Goal: Complete application form: Complete application form

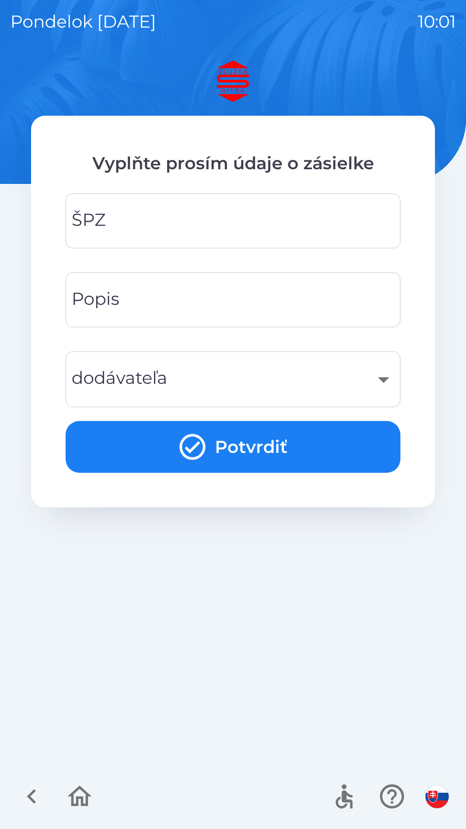
click at [131, 225] on input "ŠPZ" at bounding box center [233, 221] width 314 height 34
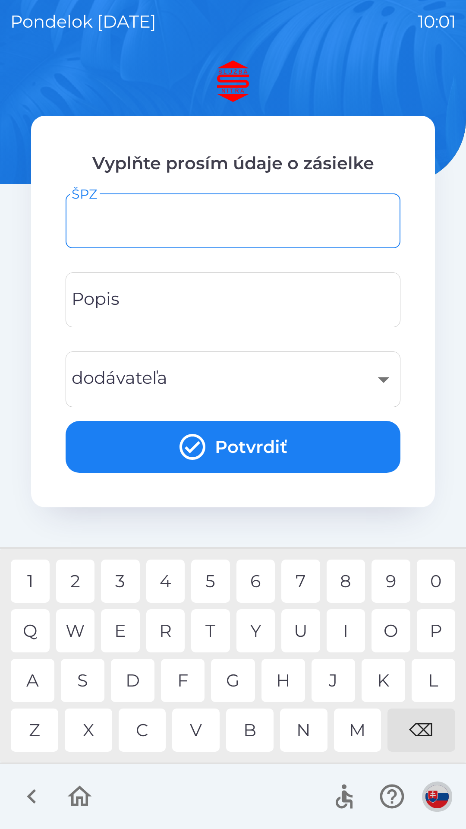
click at [437, 798] on img "button" at bounding box center [437, 796] width 23 height 23
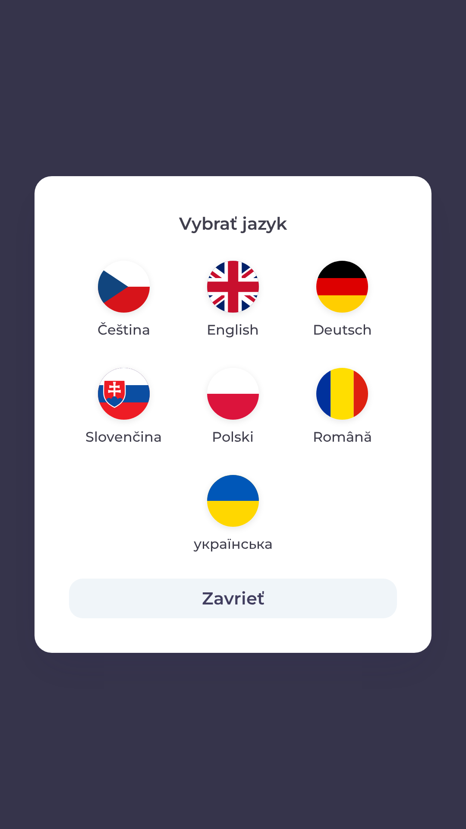
click at [233, 392] on img "button" at bounding box center [233, 394] width 52 height 52
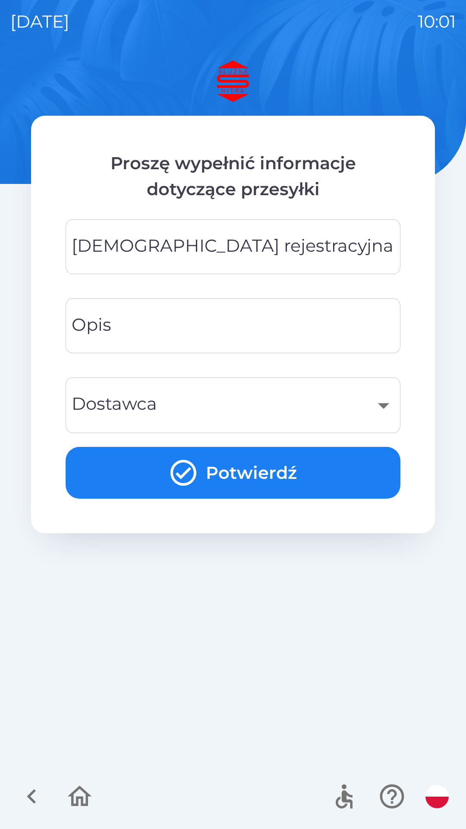
click at [192, 239] on div "[DEMOGRAPHIC_DATA] rejestracyjna Tablica rejestracyjna" at bounding box center [233, 246] width 335 height 55
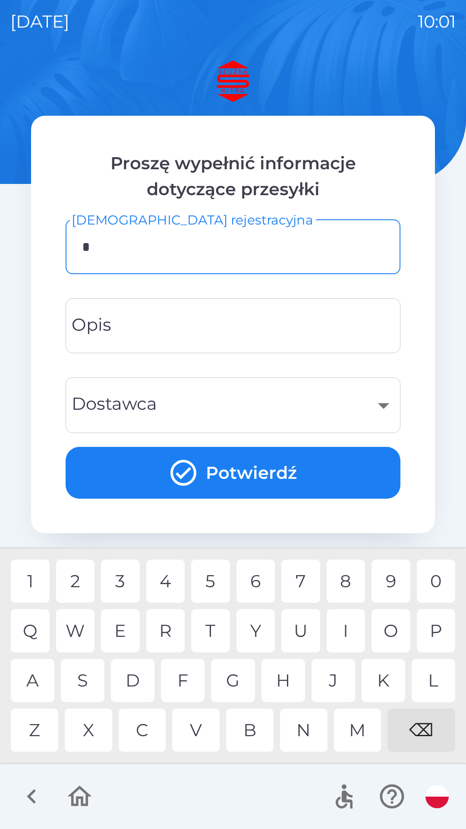
click at [88, 683] on div "S" at bounding box center [83, 680] width 44 height 43
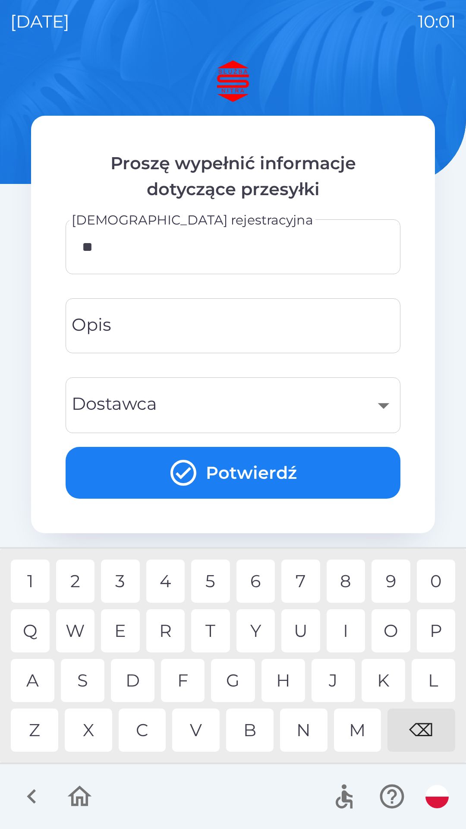
click at [245, 727] on div "B" at bounding box center [249, 729] width 47 height 43
click at [436, 580] on div "0" at bounding box center [436, 581] width 39 height 43
click at [171, 582] on div "4" at bounding box center [165, 581] width 39 height 43
click at [304, 580] on div "7" at bounding box center [300, 581] width 39 height 43
click at [129, 585] on div "3" at bounding box center [120, 581] width 39 height 43
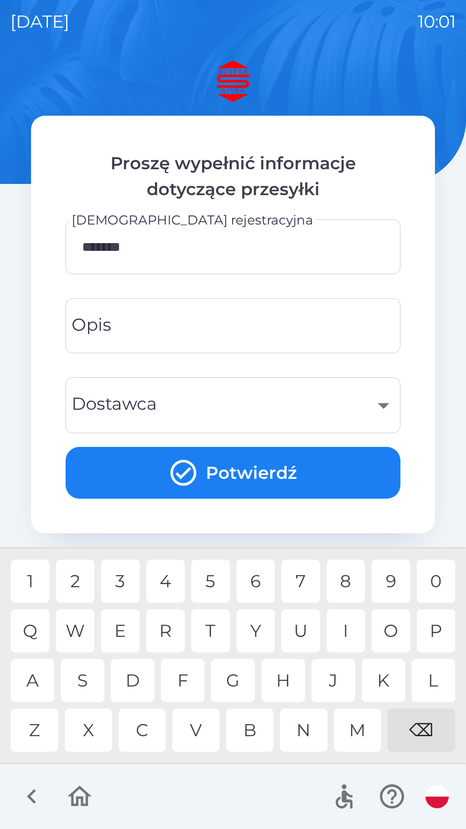
type input "********"
click at [35, 678] on div "A" at bounding box center [33, 680] width 44 height 43
click at [386, 403] on div "​" at bounding box center [233, 405] width 314 height 35
